Goal: Contribute content: Contribute content

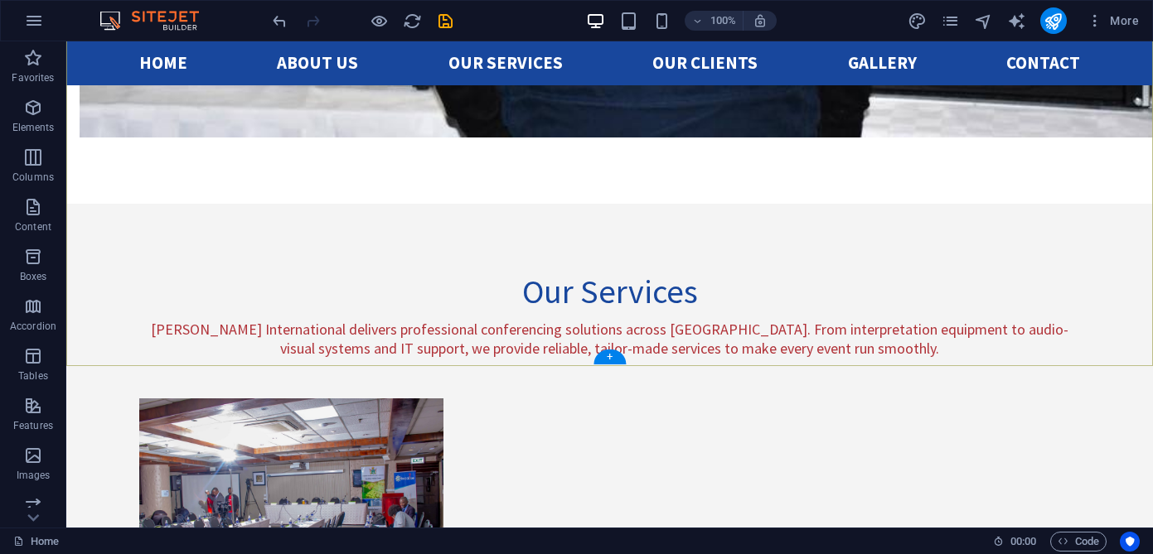
scroll to position [4034, 0]
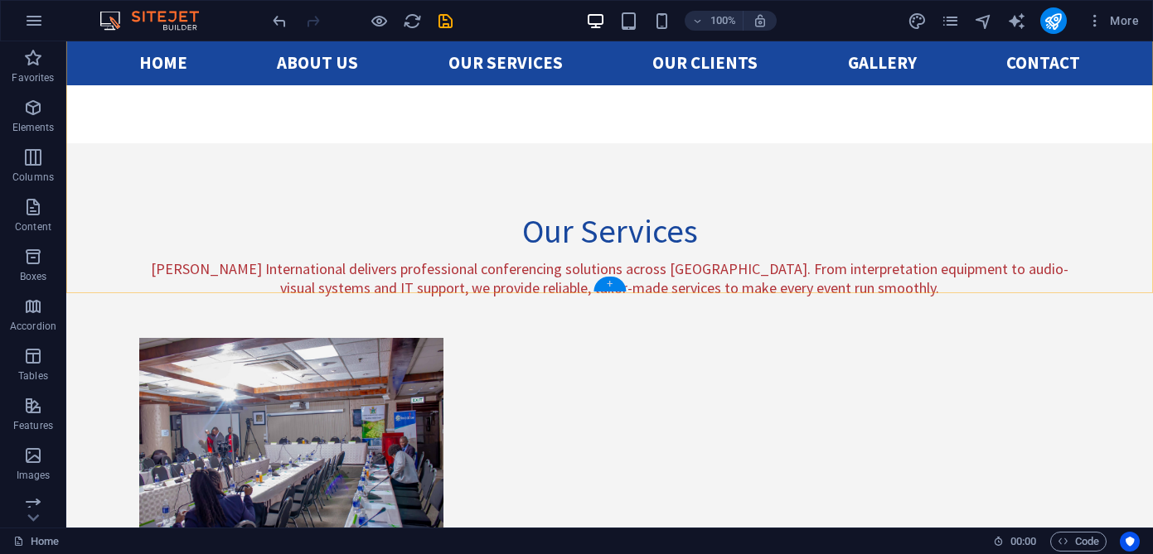
click at [612, 286] on div "+" at bounding box center [609, 284] width 32 height 15
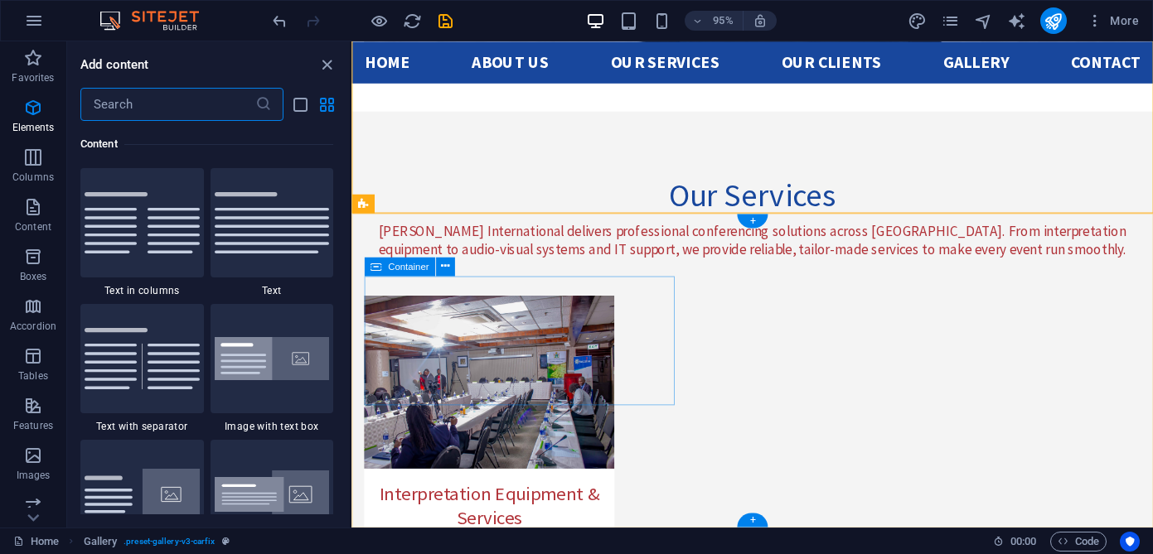
scroll to position [2899, 0]
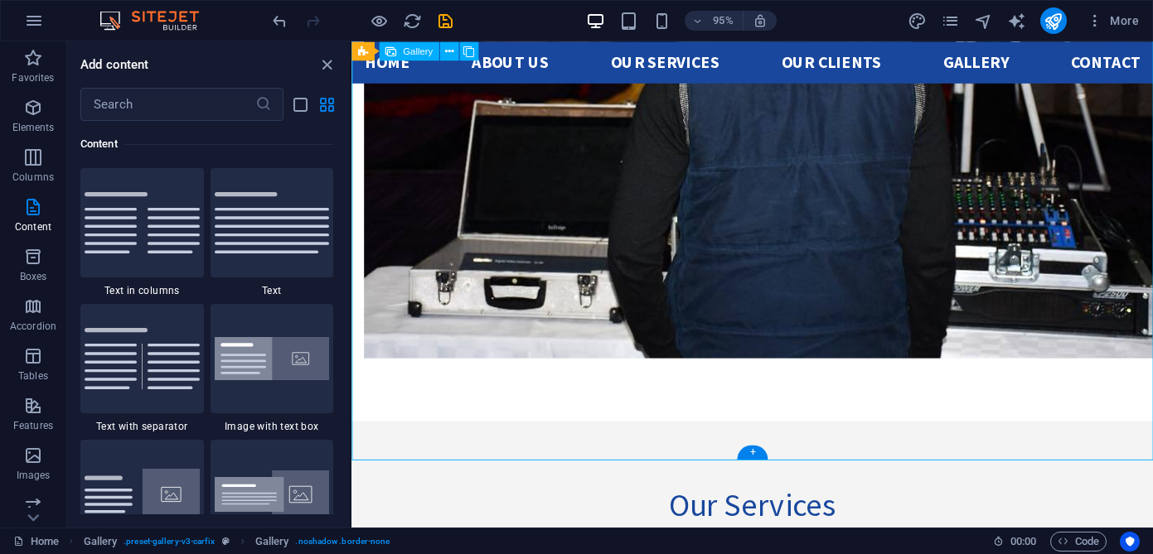
scroll to position [3657, 0]
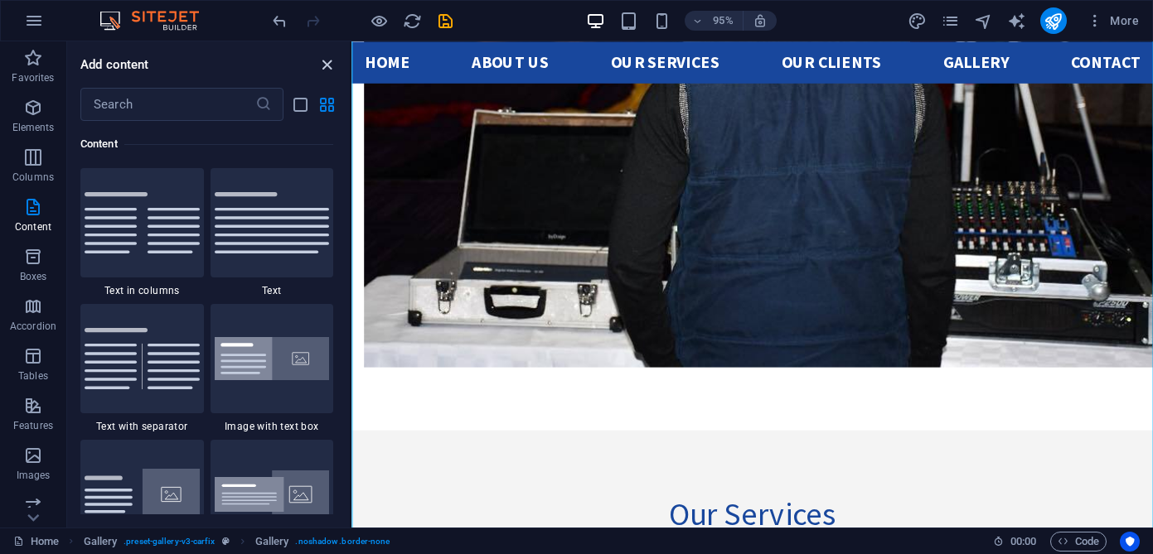
click at [328, 71] on icon "close panel" at bounding box center [326, 65] width 19 height 19
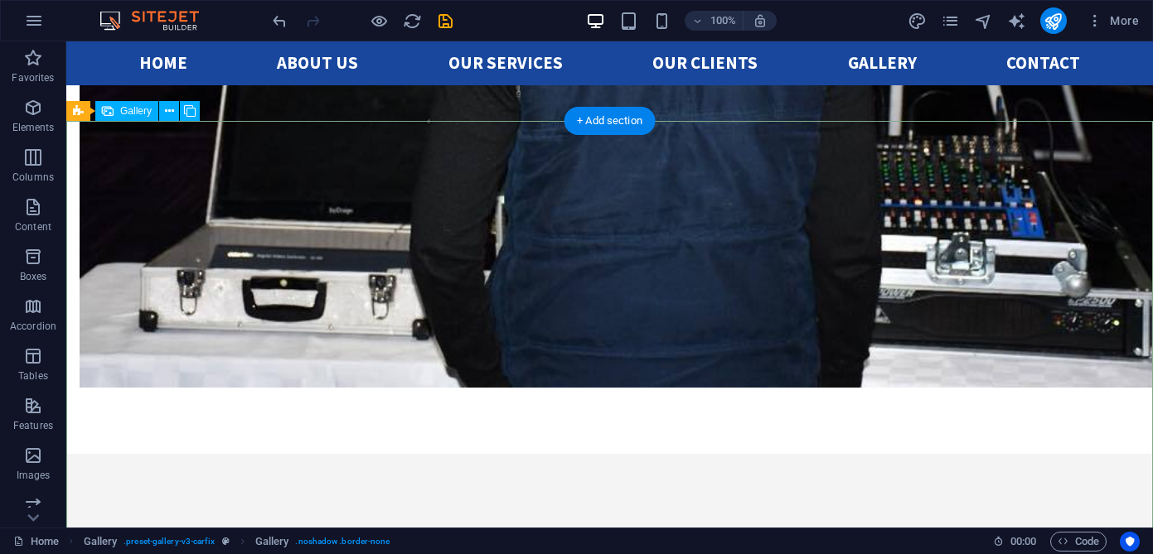
scroll to position [3840, 0]
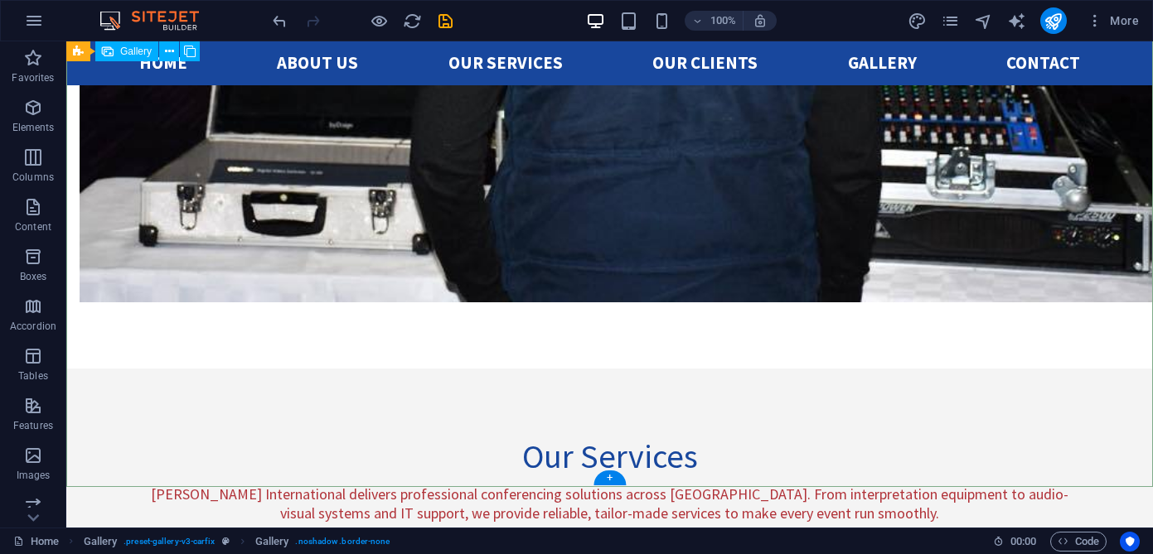
select select "4"
select select "px"
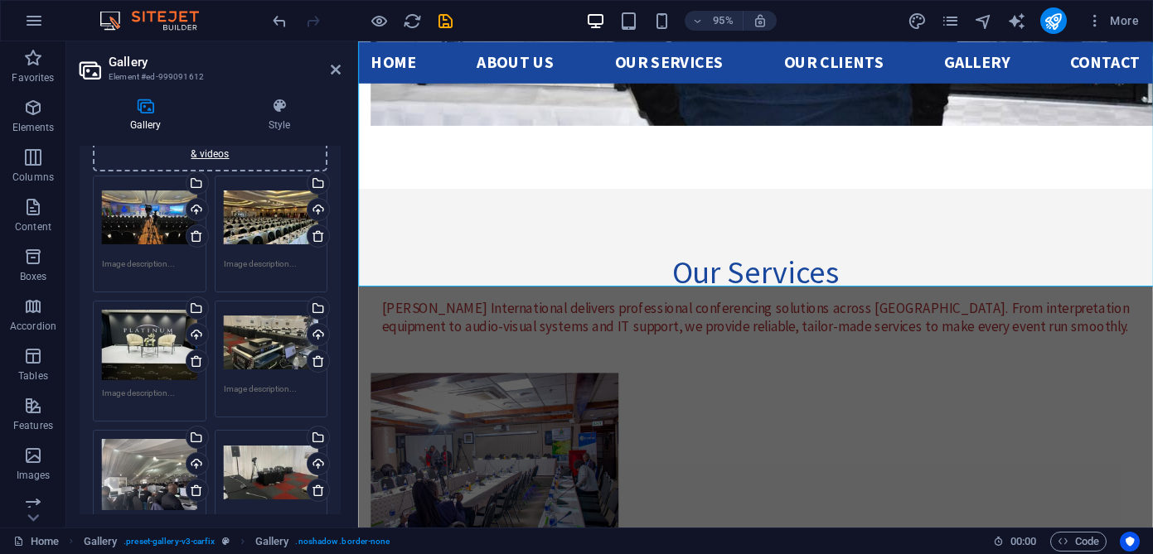
scroll to position [94, 0]
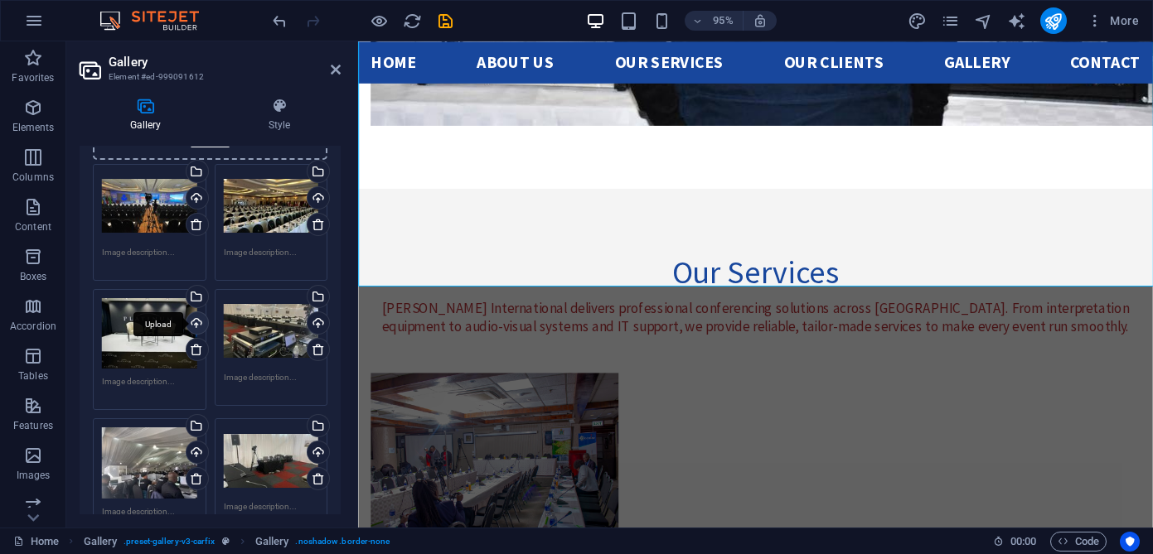
click at [196, 325] on div "Upload" at bounding box center [195, 324] width 25 height 25
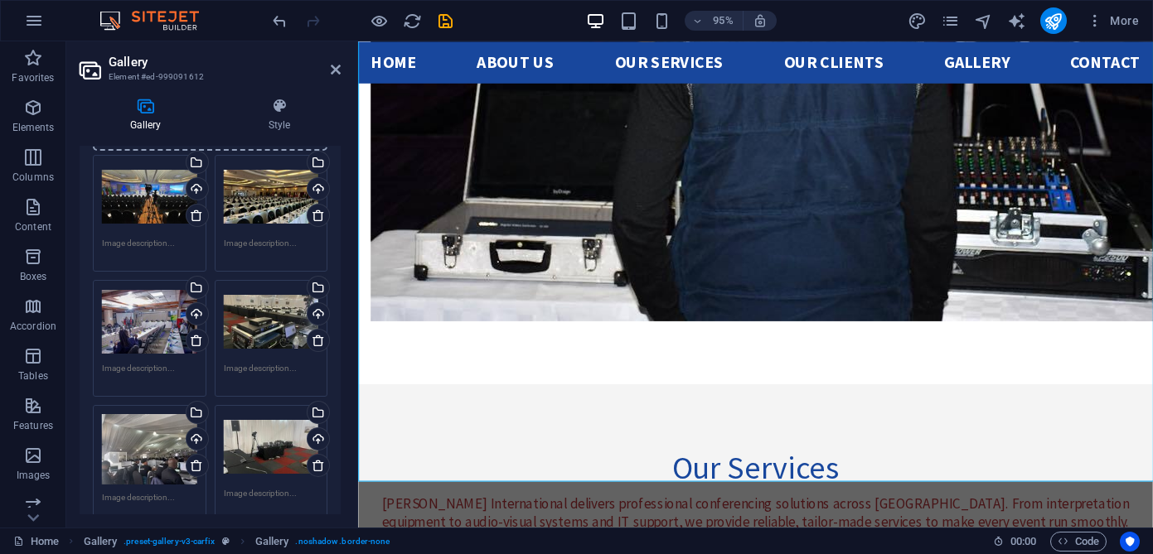
scroll to position [99, 0]
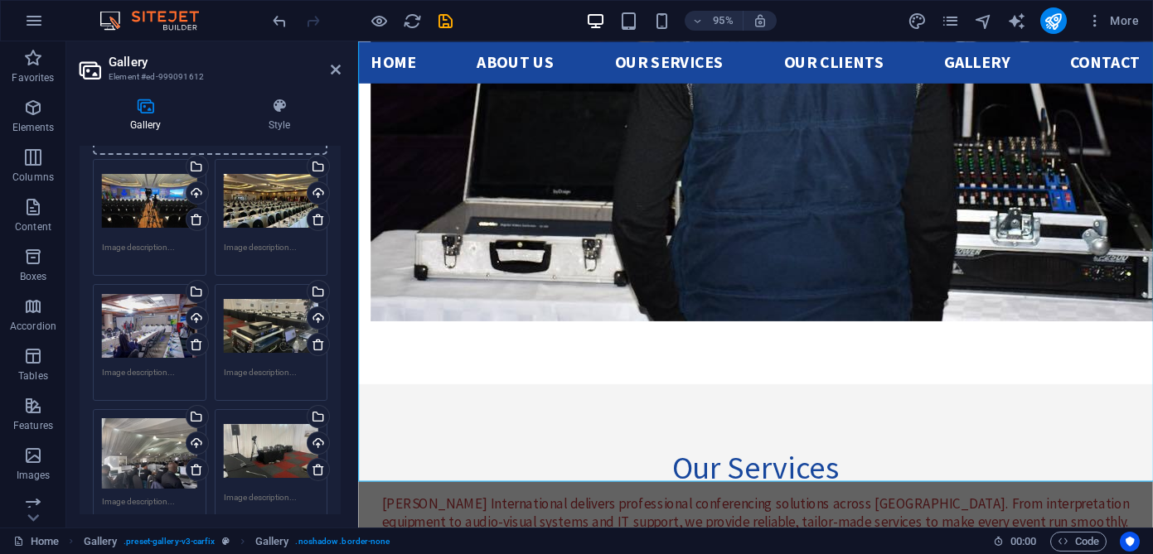
click at [259, 321] on div "Drag files here, click to choose files or select files from Files or our free s…" at bounding box center [271, 326] width 95 height 66
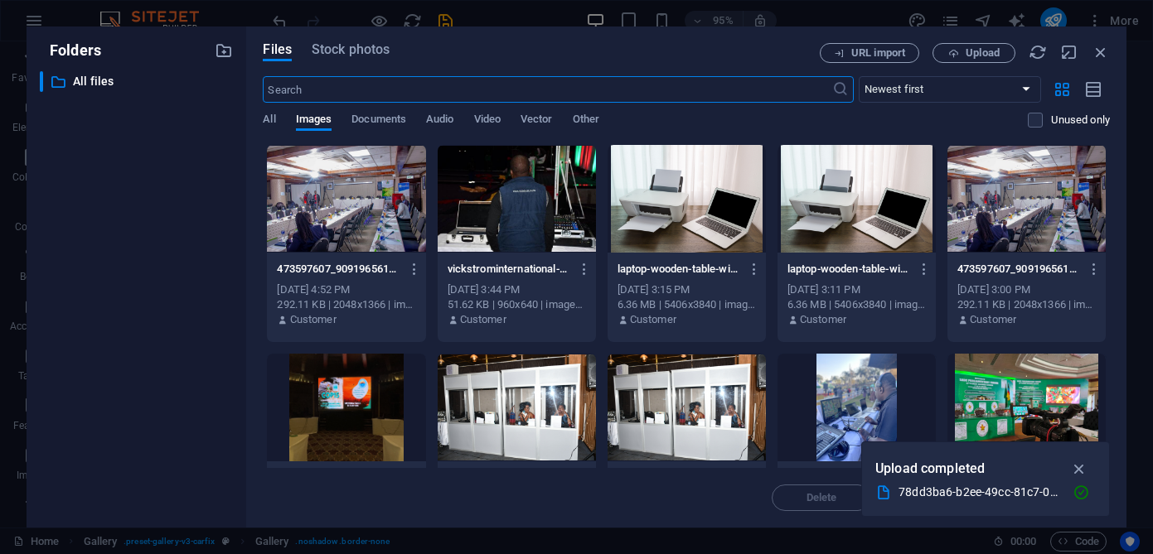
scroll to position [3801, 0]
click at [1102, 53] on icon "button" at bounding box center [1100, 52] width 18 height 18
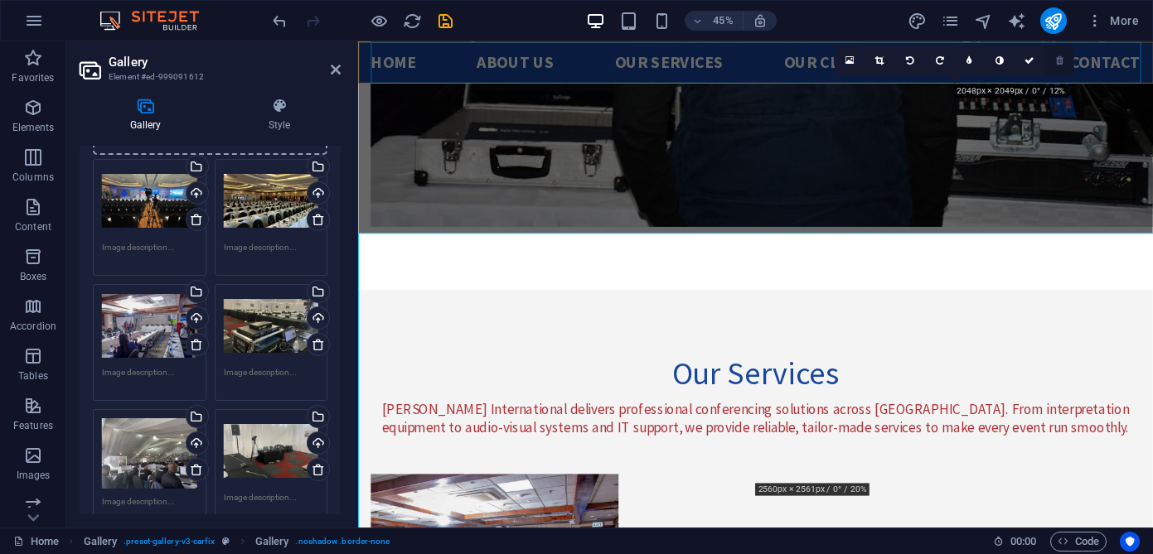
scroll to position [3701, 0]
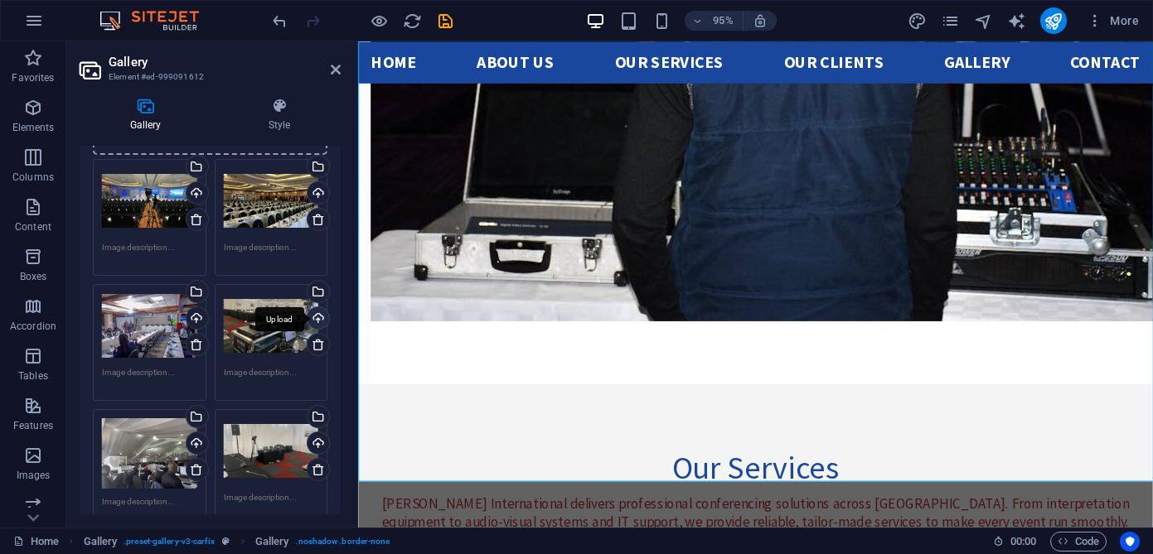
click at [315, 321] on div "Upload" at bounding box center [316, 319] width 25 height 25
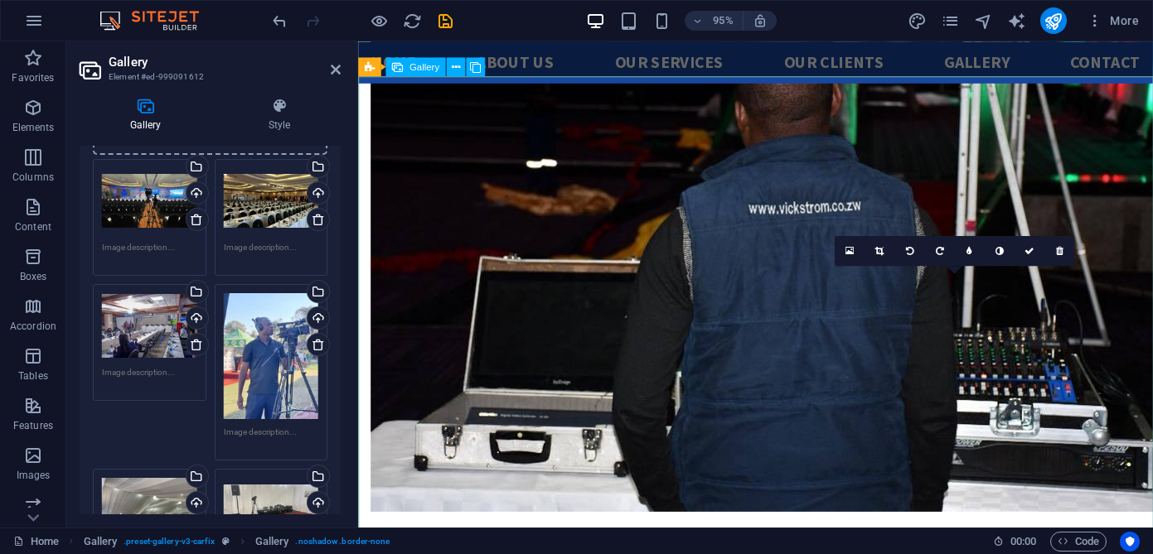
scroll to position [3512, 0]
